Goal: Task Accomplishment & Management: Manage account settings

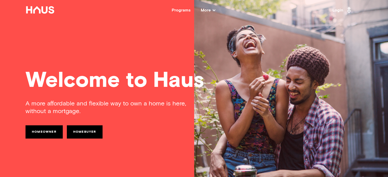
click at [334, 14] on link "Login" at bounding box center [342, 10] width 20 height 8
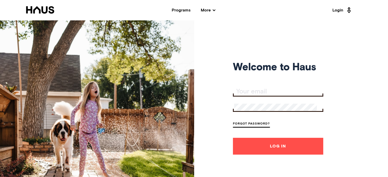
click at [266, 97] on form "Forgot Password? Log In" at bounding box center [278, 120] width 90 height 67
click at [263, 95] on div at bounding box center [278, 91] width 90 height 9
type input "[EMAIL_ADDRESS][DOMAIN_NAME]"
click at [233, 138] on button "Log In" at bounding box center [278, 146] width 90 height 17
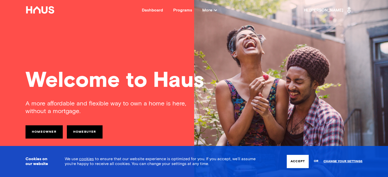
click at [334, 12] on span "Hi, Mathew" at bounding box center [327, 10] width 48 height 8
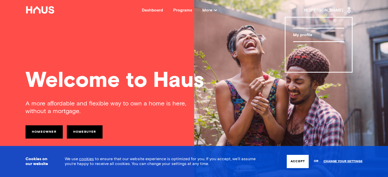
click at [298, 33] on div "My profile" at bounding box center [318, 35] width 51 height 9
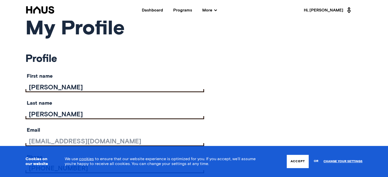
scroll to position [28, 0]
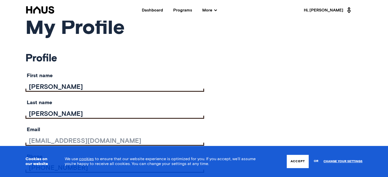
click at [296, 159] on button "Accept" at bounding box center [297, 161] width 22 height 13
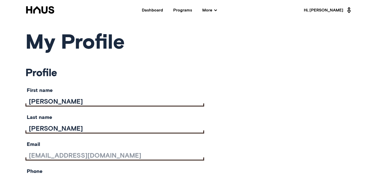
scroll to position [14, 0]
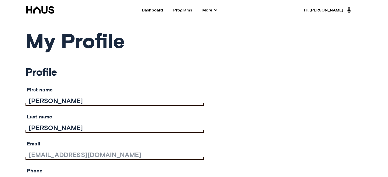
click at [338, 10] on span "Hi, Mathew" at bounding box center [327, 10] width 48 height 8
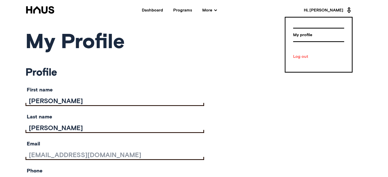
click at [299, 54] on div "Log out" at bounding box center [318, 56] width 51 height 9
